Goal: Task Accomplishment & Management: Manage account settings

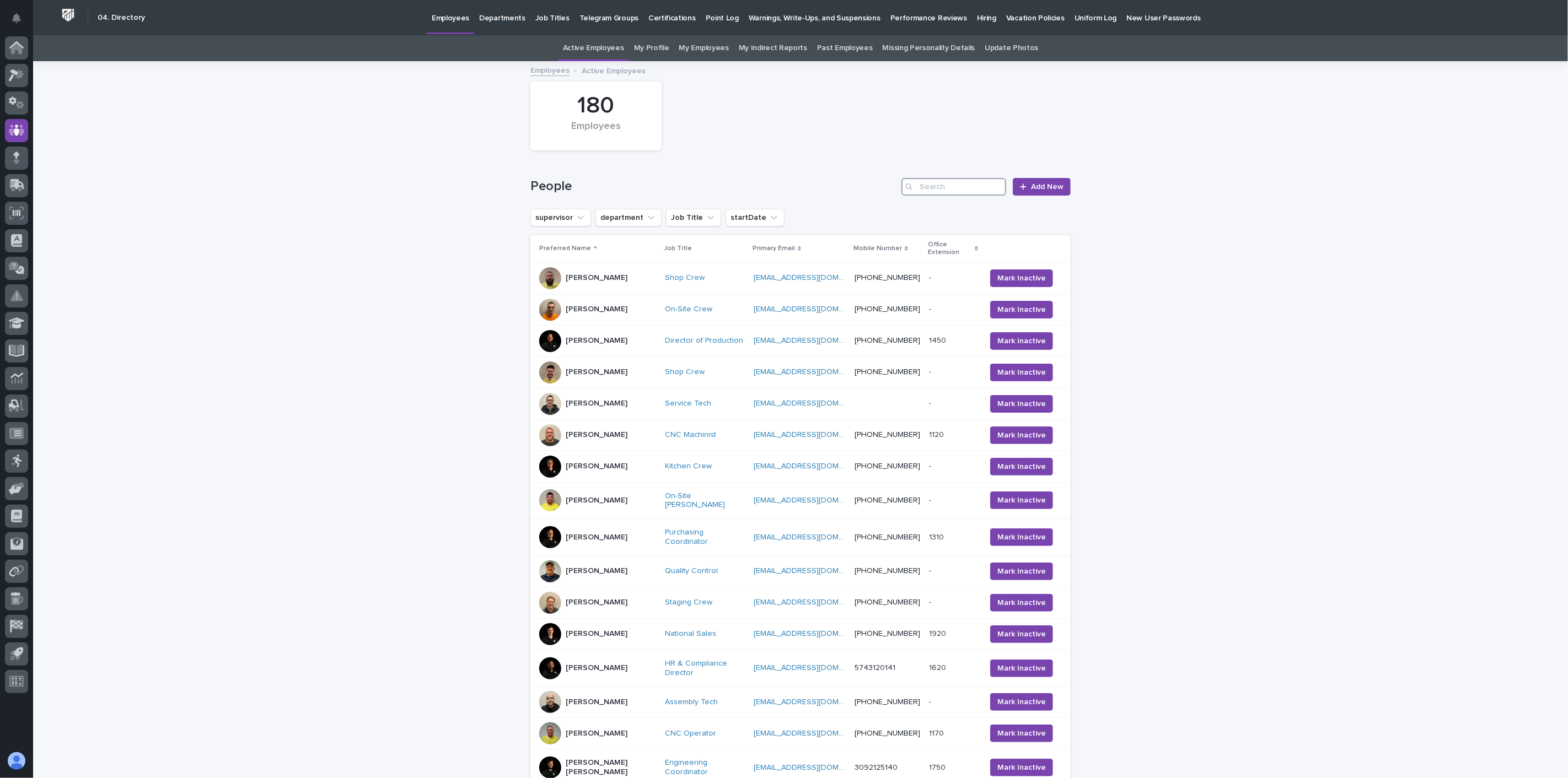
click at [973, 188] on input "Search" at bounding box center [954, 187] width 105 height 17
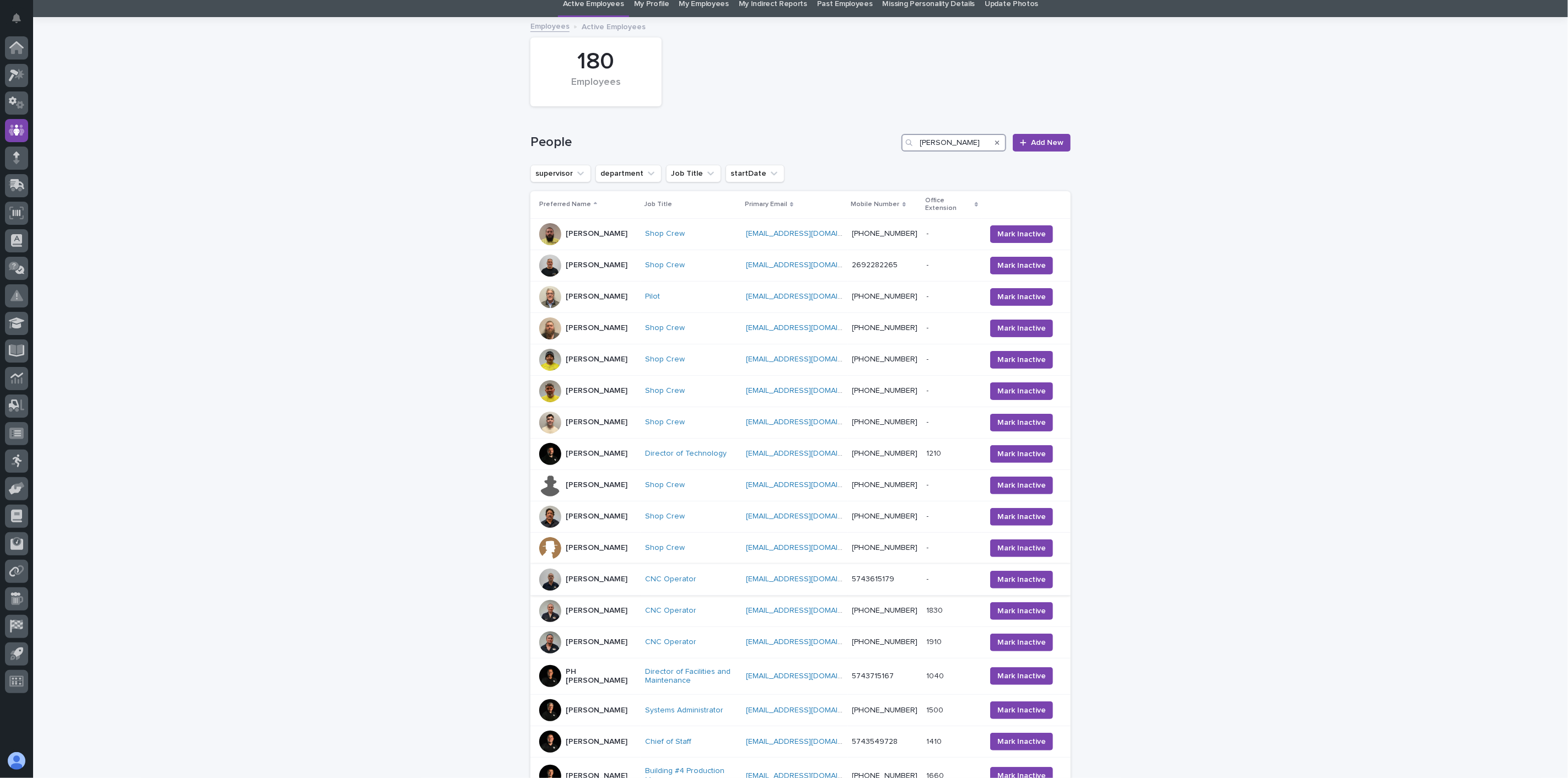
scroll to position [218, 0]
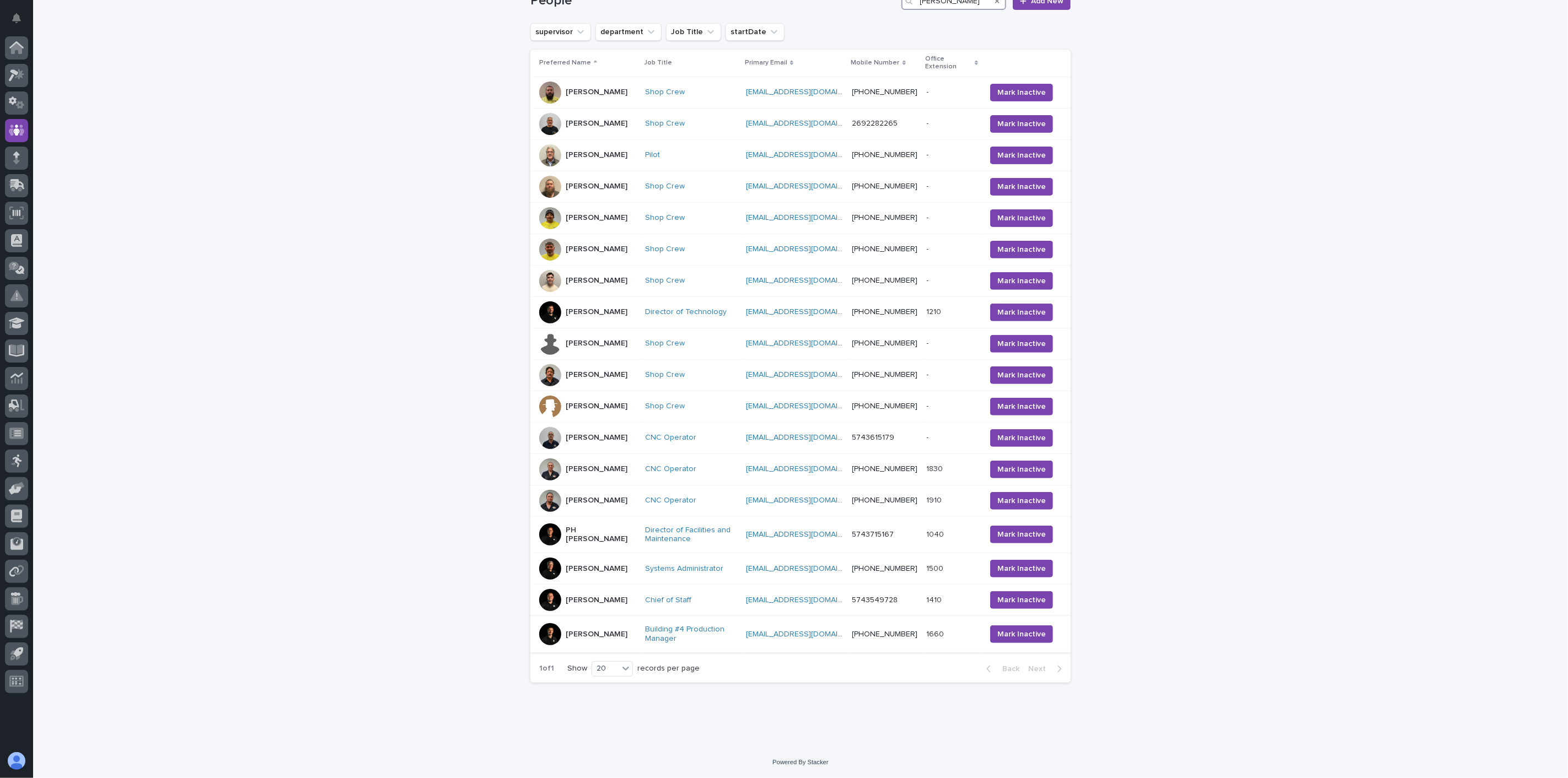
type input "[PERSON_NAME]"
click at [614, 641] on div "[PERSON_NAME]" at bounding box center [587, 634] width 97 height 22
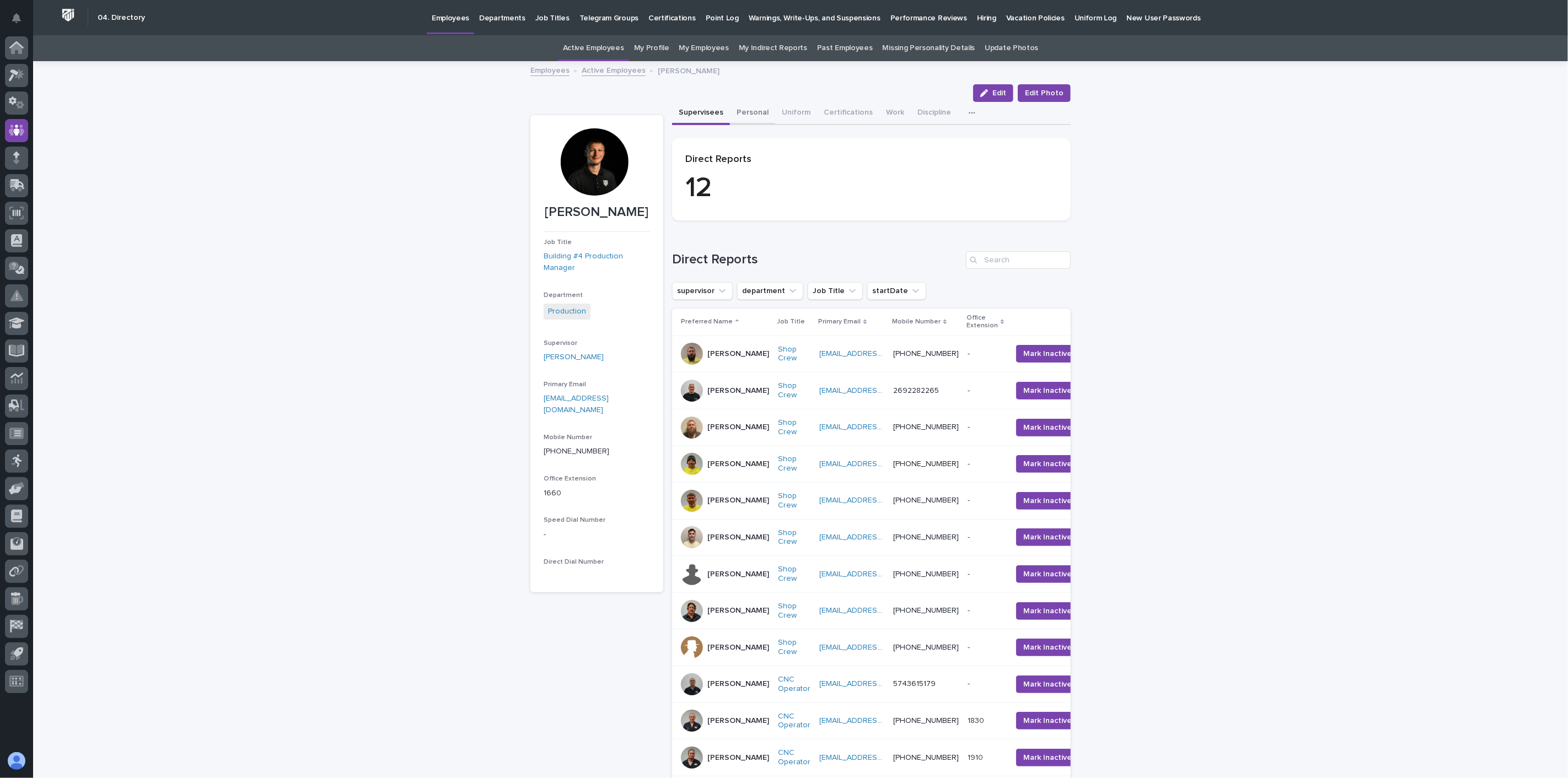
click at [753, 116] on button "Personal" at bounding box center [752, 114] width 45 height 23
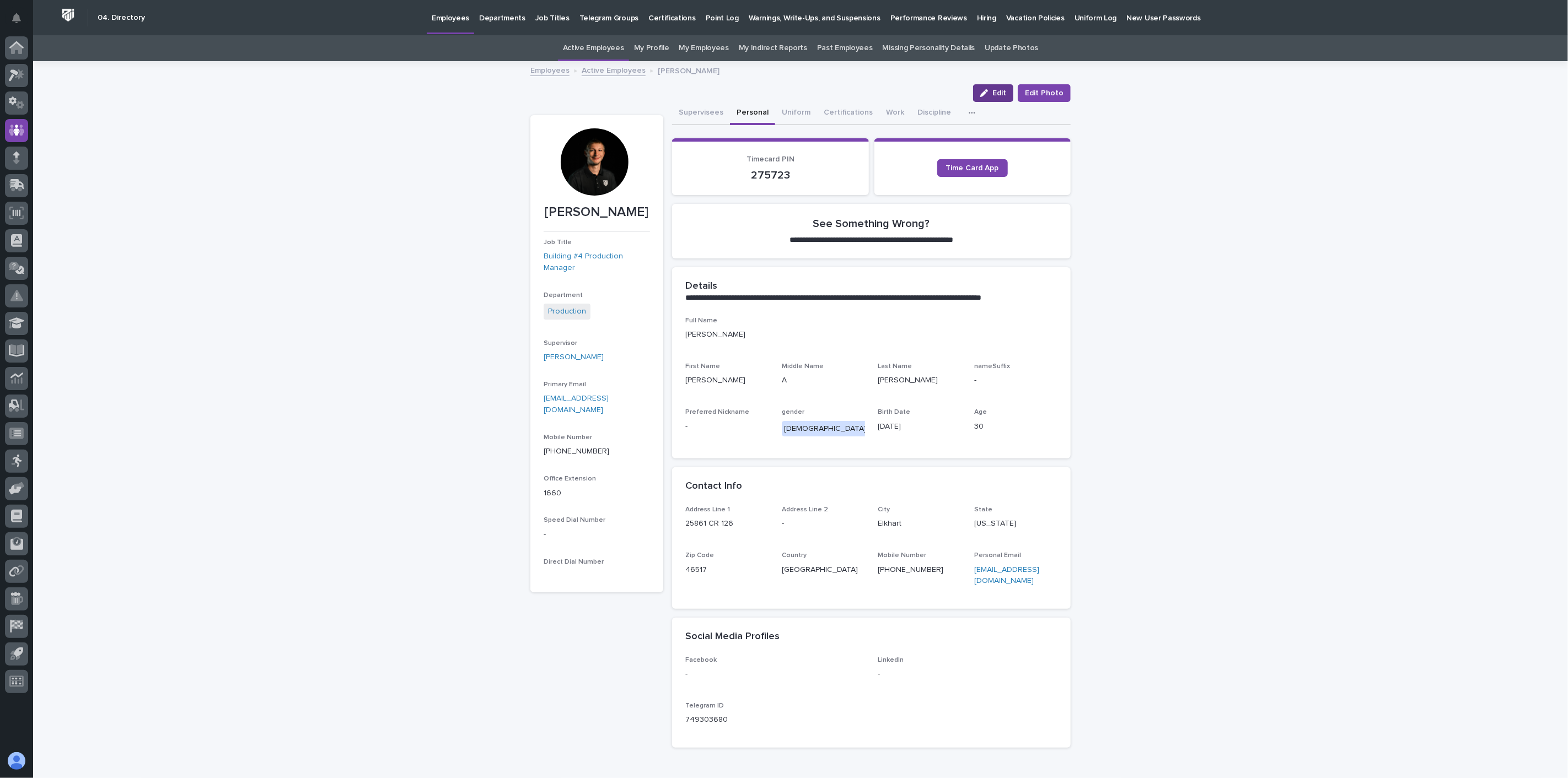
click at [995, 88] on button "Edit" at bounding box center [993, 93] width 40 height 17
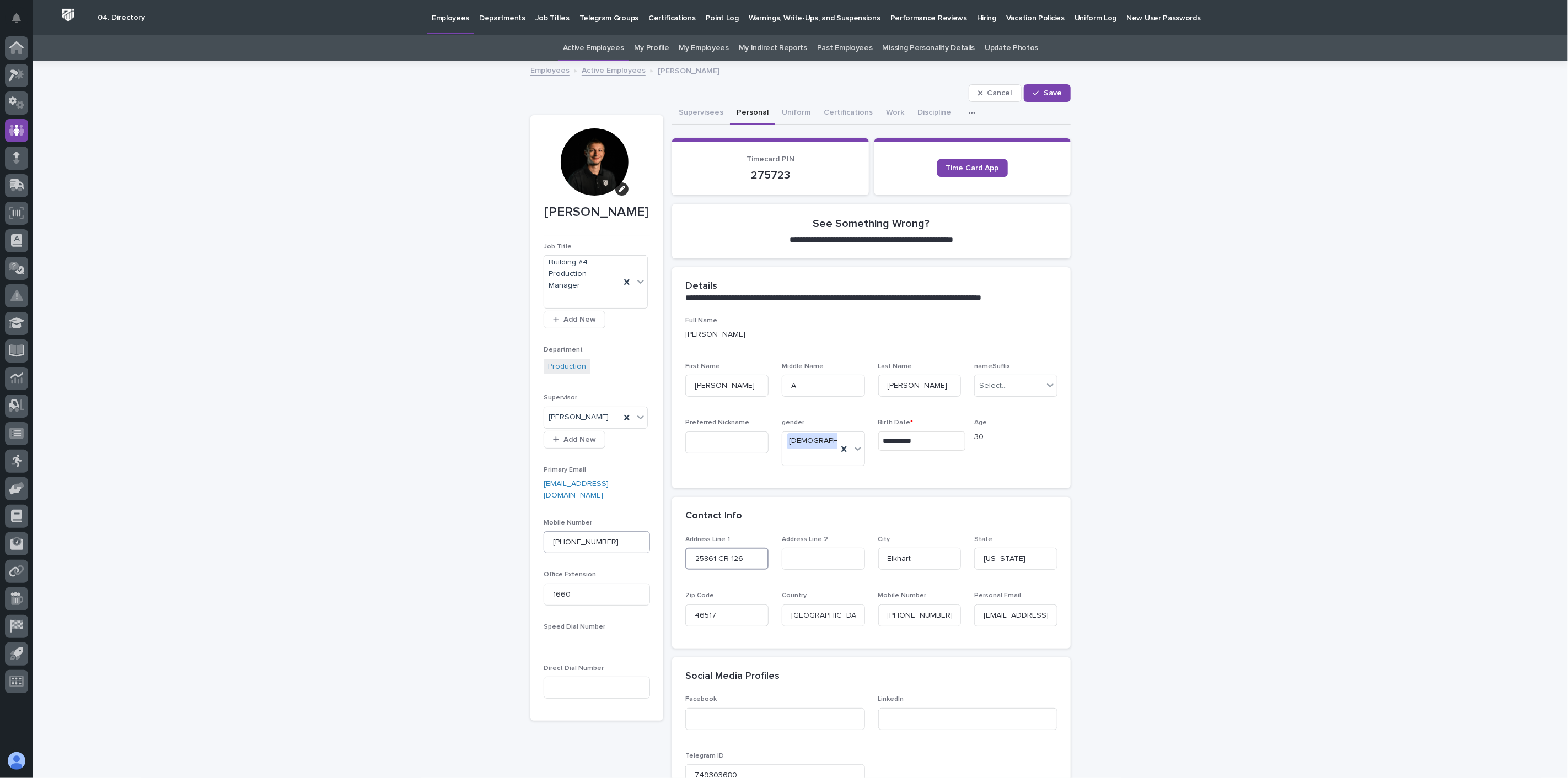
drag, startPoint x: 741, startPoint y: 547, endPoint x: 636, endPoint y: 540, distance: 105.2
click at [636, 540] on div "**********" at bounding box center [800, 460] width 540 height 716
type input "[STREET_ADDRESS]"
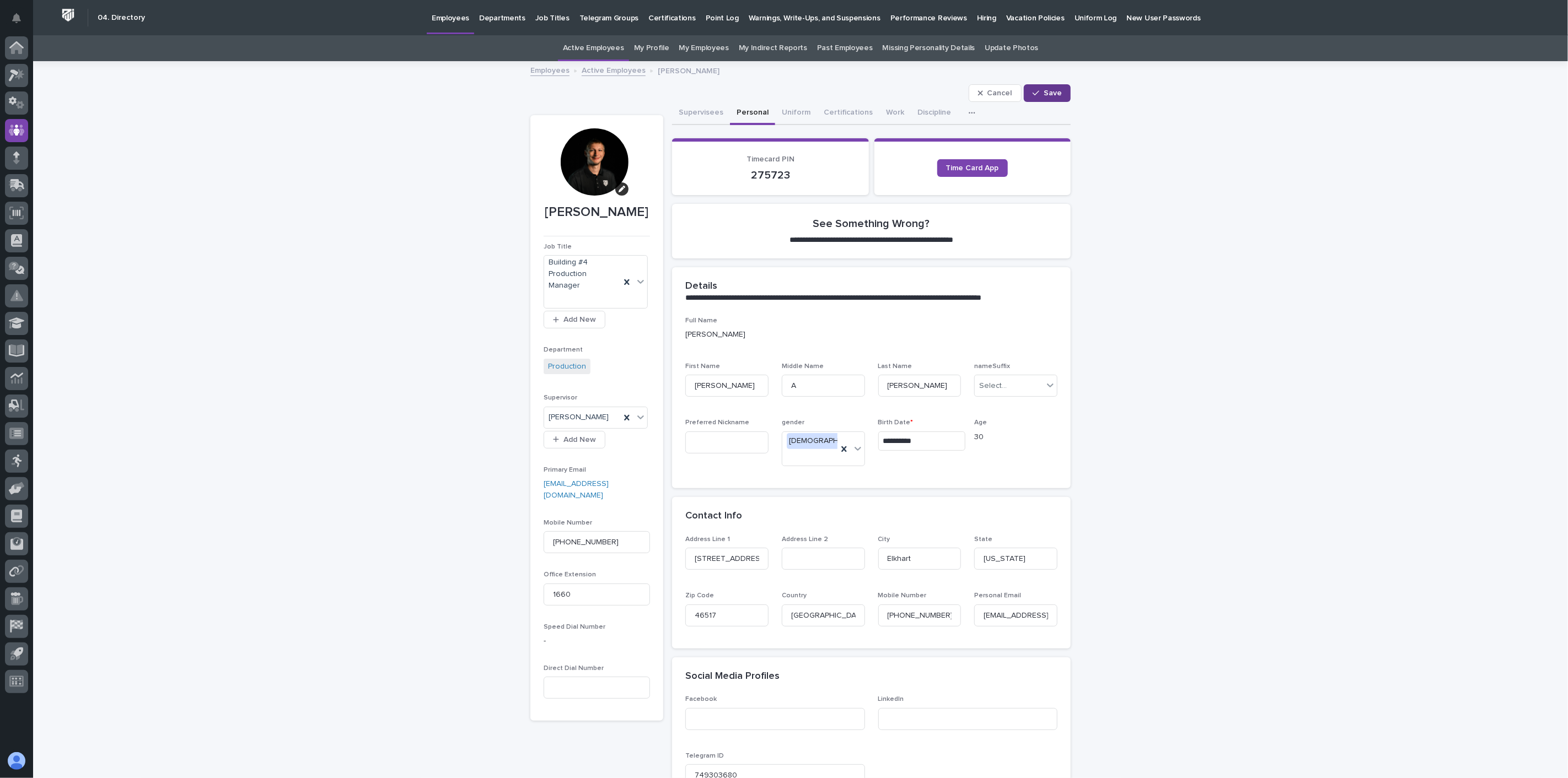
click at [1053, 90] on span "Save" at bounding box center [1053, 93] width 18 height 7
